Goal: Transaction & Acquisition: Register for event/course

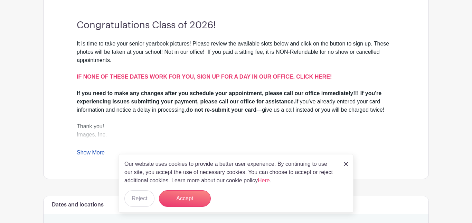
scroll to position [214, 0]
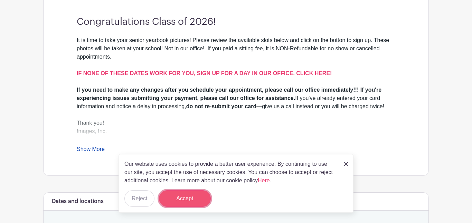
click at [172, 195] on button "Accept" at bounding box center [185, 199] width 52 height 17
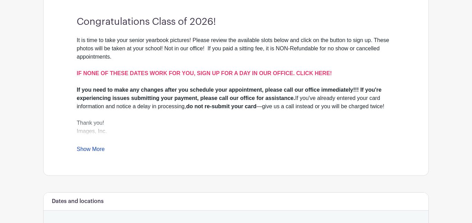
click at [95, 129] on div "It is time to take your senior yearbook pictures! Please review the available s…" at bounding box center [236, 94] width 318 height 117
click at [93, 146] on link "Show More" at bounding box center [91, 150] width 28 height 9
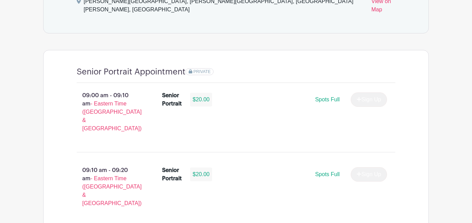
scroll to position [461, 0]
click at [372, 93] on div "Sign Up" at bounding box center [366, 100] width 42 height 15
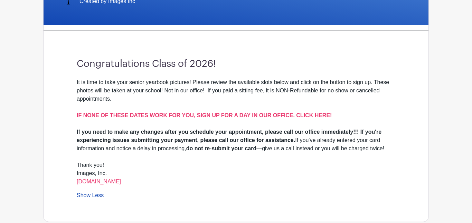
scroll to position [171, 0]
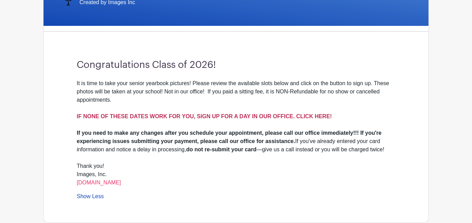
click at [206, 114] on strong "IF NONE OF THESE DATES WORK FOR YOU, SIGN UP FOR A DAY IN OUR OFFICE. CLICK HER…" at bounding box center [204, 117] width 255 height 6
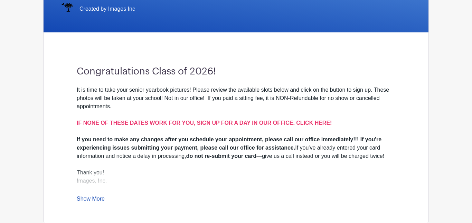
scroll to position [164, 0]
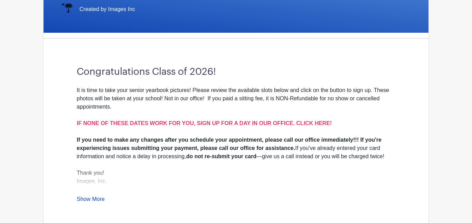
click at [96, 196] on link "Show More" at bounding box center [91, 200] width 28 height 9
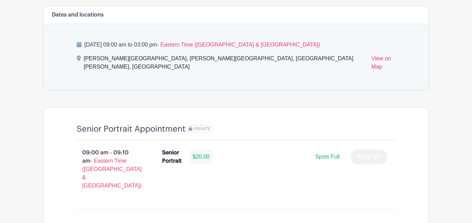
scroll to position [406, 0]
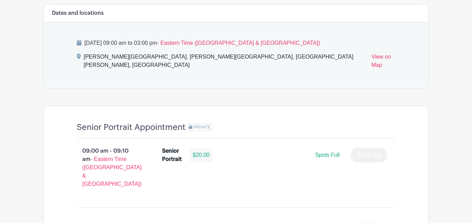
click at [367, 148] on div "Sign Up" at bounding box center [366, 155] width 42 height 15
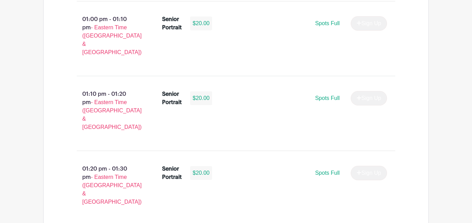
scroll to position [2497, 0]
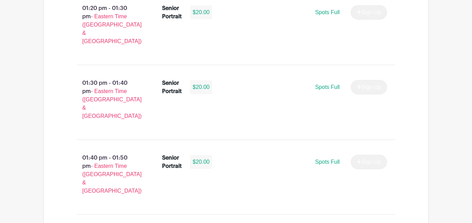
click at [168, 113] on div at bounding box center [168, 113] width 0 height 0
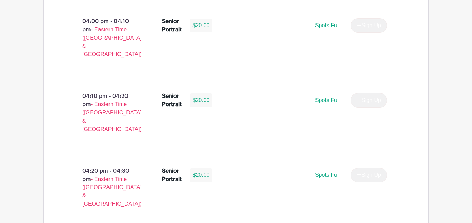
scroll to position [1217, 0]
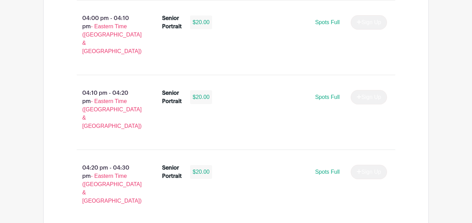
select select "3938"
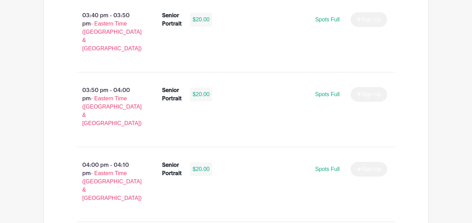
scroll to position [1237, 0]
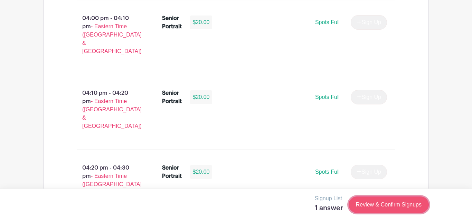
click at [374, 204] on link "Review & Confirm Signups" at bounding box center [388, 205] width 80 height 17
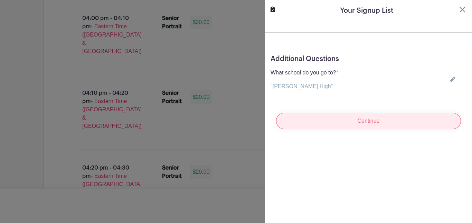
click at [300, 121] on input "Continue" at bounding box center [368, 121] width 185 height 17
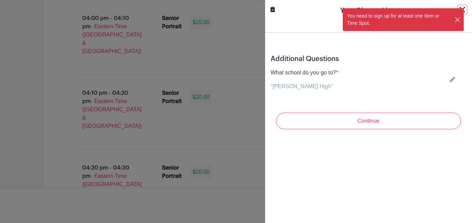
click at [457, 19] on button "Close" at bounding box center [457, 19] width 7 height 7
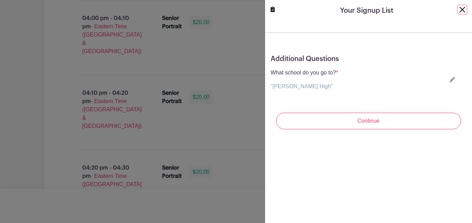
click at [460, 13] on button "Close" at bounding box center [462, 10] width 8 height 8
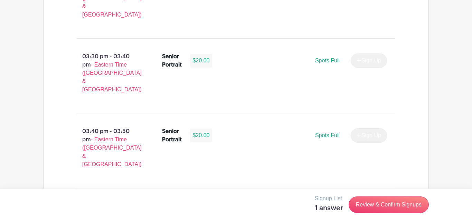
click at [360, 203] on div "Sign Up" at bounding box center [366, 210] width 42 height 15
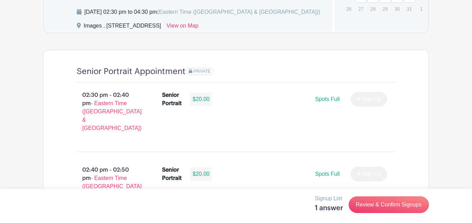
scroll to position [466, 0]
click at [356, 107] on div "Sign Up" at bounding box center [366, 100] width 42 height 15
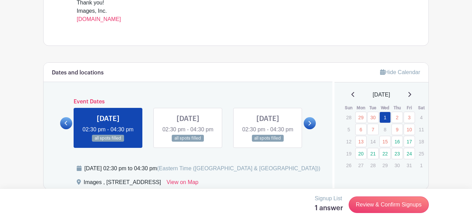
scroll to position [313, 0]
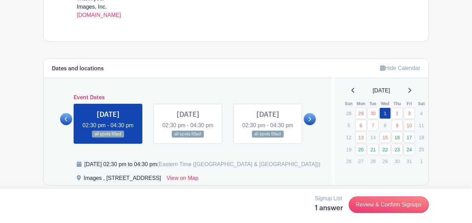
click at [394, 136] on link "16" at bounding box center [396, 137] width 11 height 11
click at [390, 138] on link "15" at bounding box center [384, 137] width 11 height 11
click at [398, 137] on link "16" at bounding box center [396, 137] width 11 height 11
click at [396, 140] on link "16" at bounding box center [396, 137] width 11 height 11
